Goal: Task Accomplishment & Management: Use online tool/utility

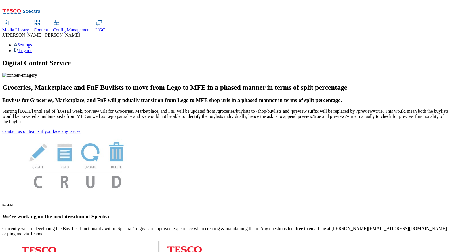
click at [48, 27] on div "Content" at bounding box center [41, 29] width 15 height 5
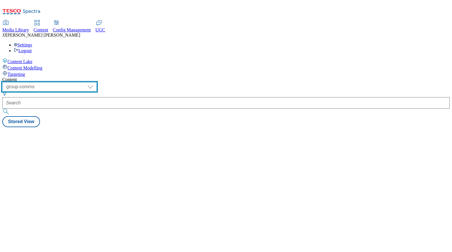
click at [97, 82] on select "dotcom-cz dotcom-hu dotcom-sk fnf-uk ghs-roi ghs-uk group-comms ighs-cz ighs-hu…" at bounding box center [49, 86] width 94 height 9
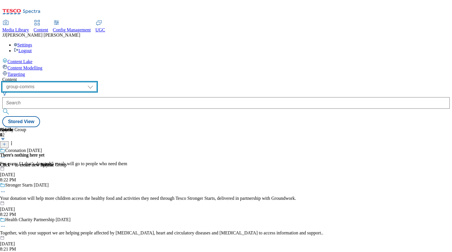
click at [75, 82] on select "dotcom-cz dotcom-hu dotcom-sk fnf-uk ghs-roi ghs-uk group-comms ighs-cz ighs-hu…" at bounding box center [49, 86] width 94 height 9
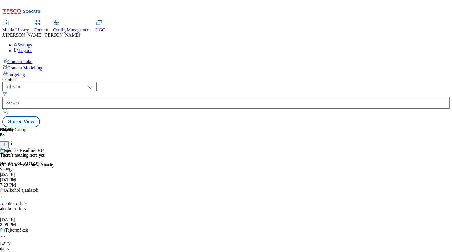
click at [123, 166] on div "vbunge" at bounding box center [61, 168] width 123 height 5
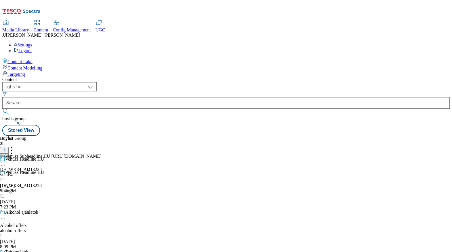
click at [6, 160] on icon at bounding box center [3, 163] width 6 height 6
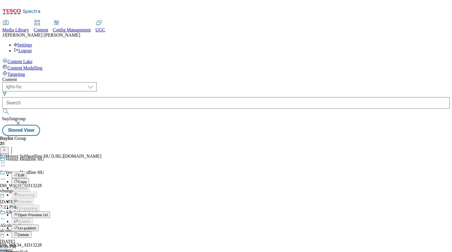
click at [48, 212] on span "Open Preview Url" at bounding box center [33, 214] width 30 height 4
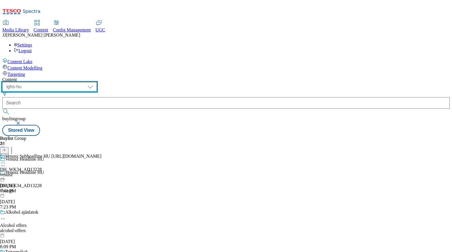
click at [97, 82] on select "dotcom-cz dotcom-hu dotcom-sk fnf-uk ghs-roi ghs-uk group-comms ighs-cz ighs-hu…" at bounding box center [49, 86] width 94 height 9
select select "ighs-cz"
click at [75, 82] on select "dotcom-cz dotcom-hu dotcom-sk fnf-uk ghs-roi ghs-uk group-comms ighs-cz ighs-hu…" at bounding box center [49, 86] width 94 height 9
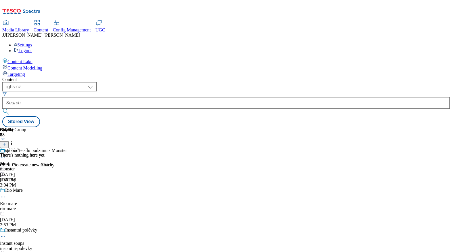
click at [96, 166] on div "monster" at bounding box center [48, 168] width 96 height 5
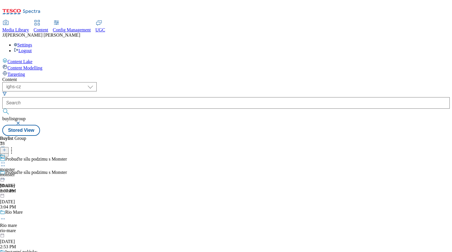
click at [16, 172] on div "monster" at bounding box center [8, 174] width 16 height 5
click at [6, 173] on icon at bounding box center [3, 176] width 6 height 6
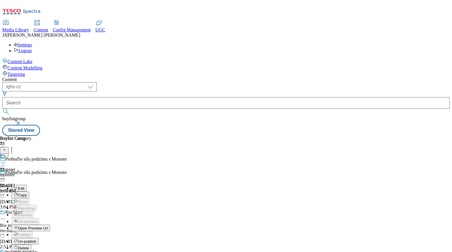
click at [48, 226] on span "Open Preview Url" at bounding box center [33, 228] width 30 height 4
